Goal: Task Accomplishment & Management: Manage account settings

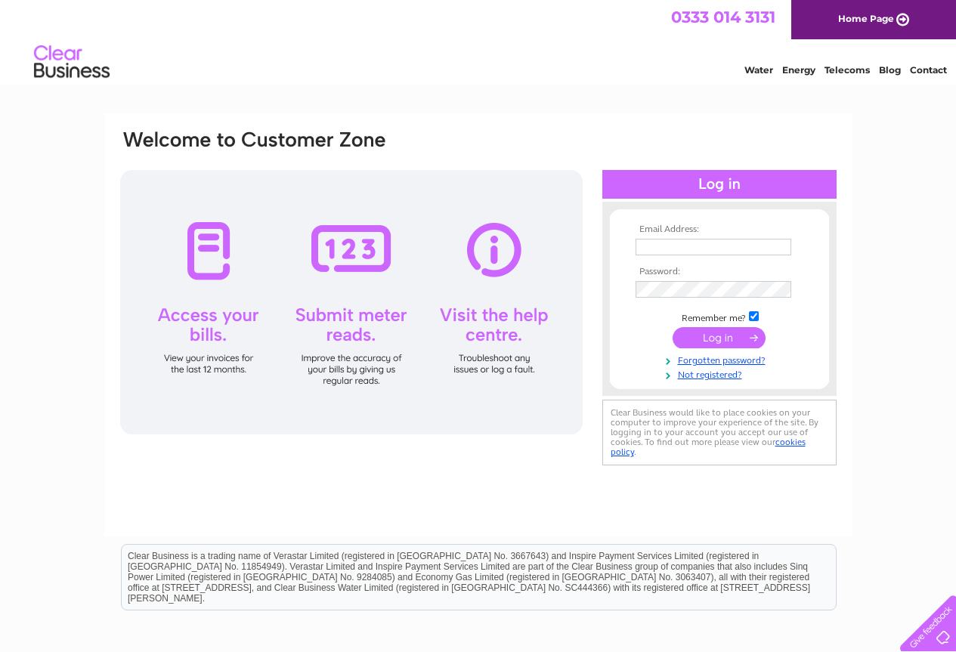
type input "[EMAIL_ADDRESS][DOMAIN_NAME]"
click at [744, 342] on input "submit" at bounding box center [719, 337] width 93 height 21
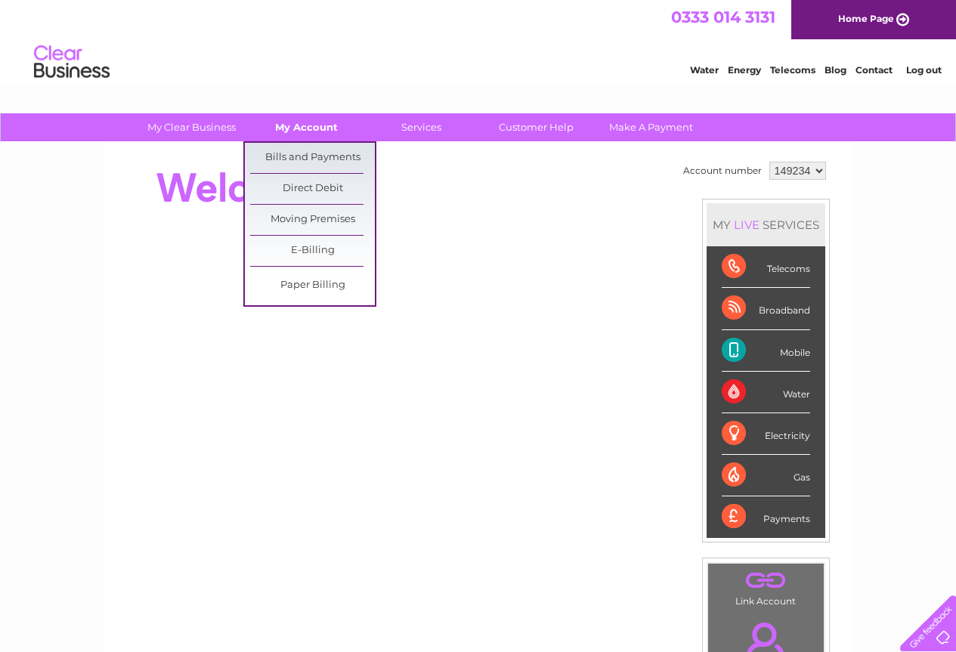
click at [304, 125] on link "My Account" at bounding box center [306, 127] width 125 height 28
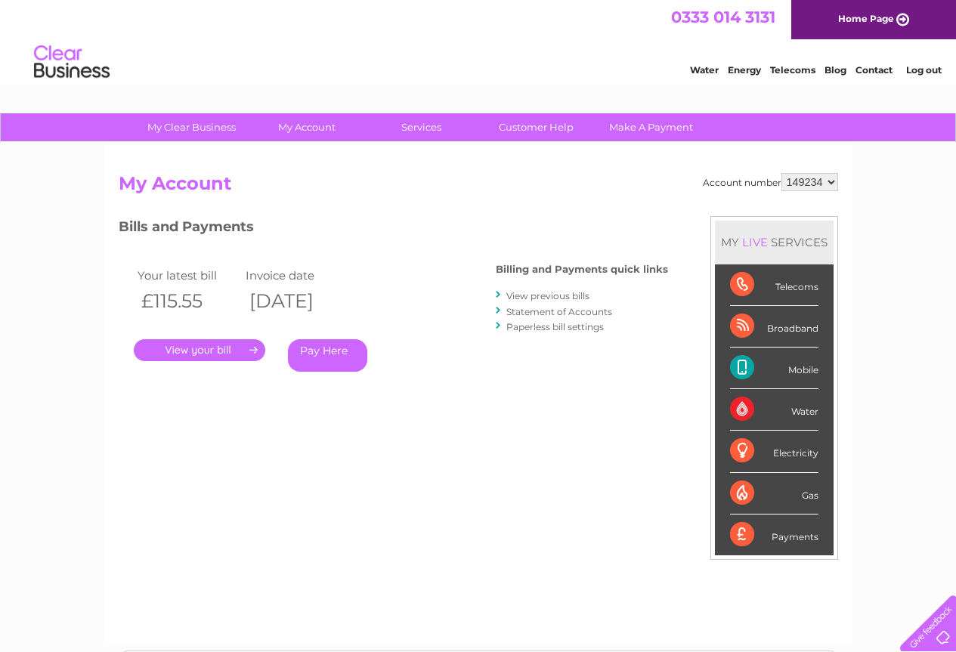
click at [220, 348] on link "." at bounding box center [199, 350] width 131 height 22
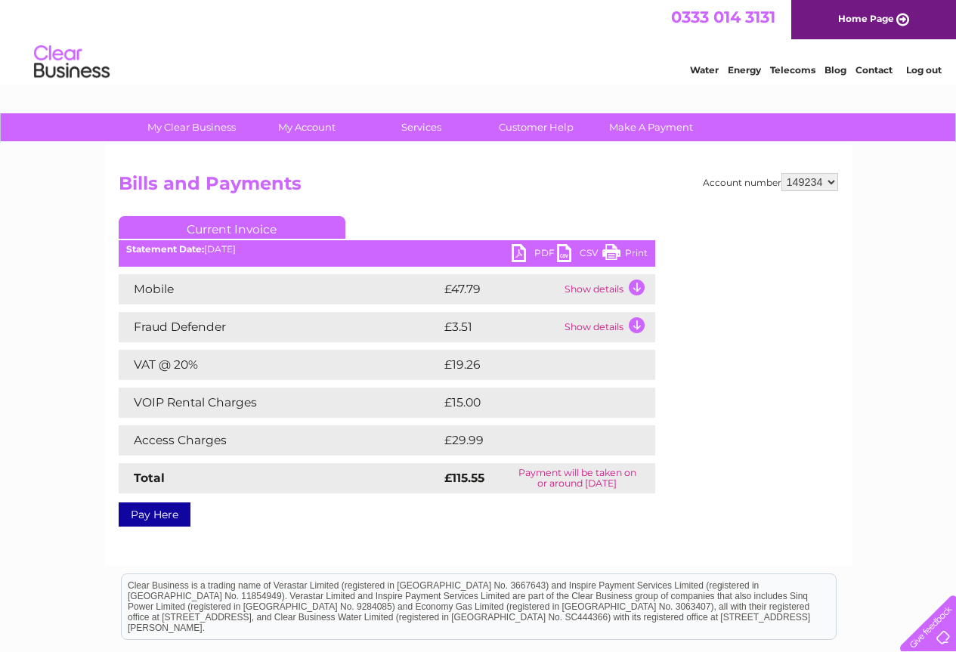
click at [917, 72] on link "Log out" at bounding box center [924, 69] width 36 height 11
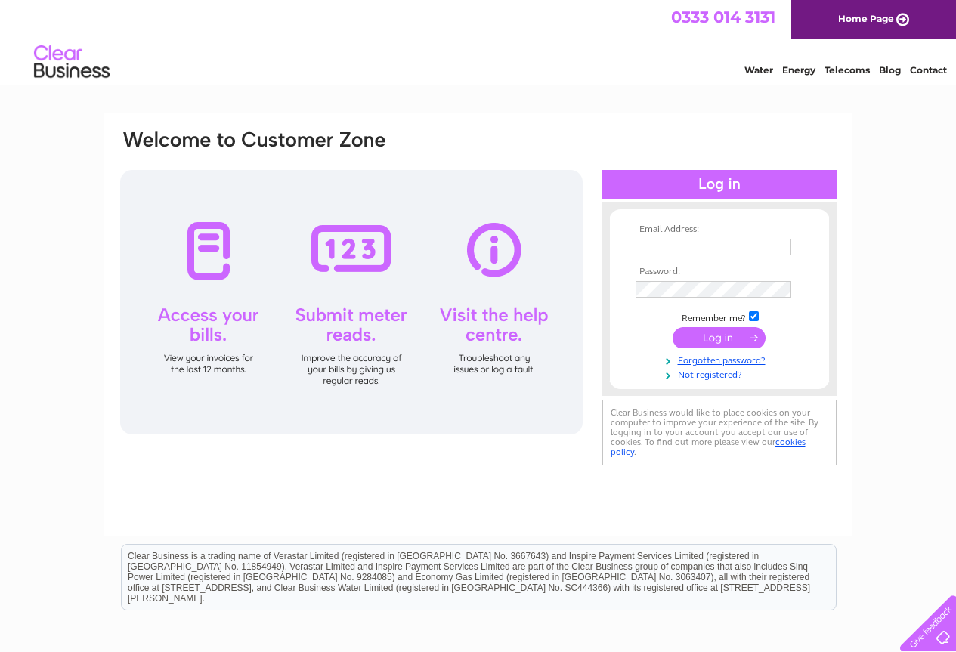
drag, startPoint x: 0, startPoint y: 0, endPoint x: 917, endPoint y: 70, distance: 919.4
click at [917, 70] on link "Contact" at bounding box center [928, 69] width 37 height 11
